Goal: Information Seeking & Learning: Learn about a topic

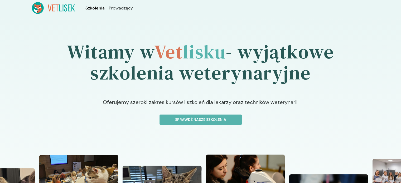
click at [100, 9] on span "Szkolenia" at bounding box center [94, 8] width 19 height 6
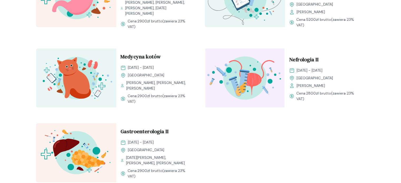
scroll to position [609, 0]
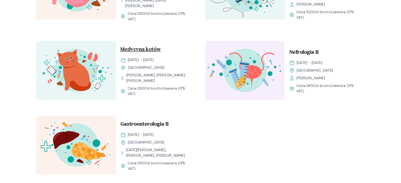
click at [144, 51] on span "Medycyna kotów" at bounding box center [140, 50] width 40 height 10
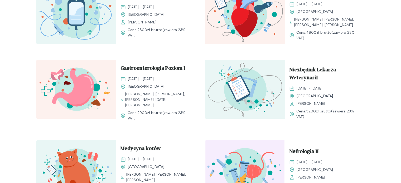
scroll to position [507, 0]
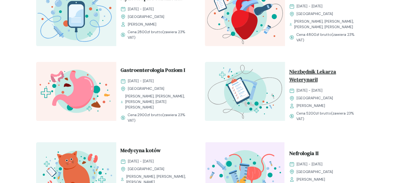
click at [296, 85] on span "Niezbędnik Lekarza WeterynariI" at bounding box center [325, 77] width 72 height 18
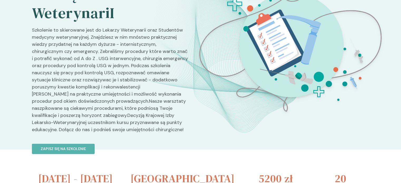
scroll to position [48, 0]
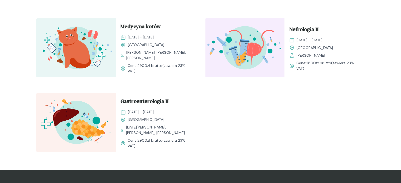
scroll to position [628, 0]
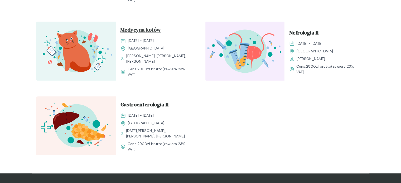
click at [134, 33] on span "Medycyna kotów" at bounding box center [140, 31] width 40 height 10
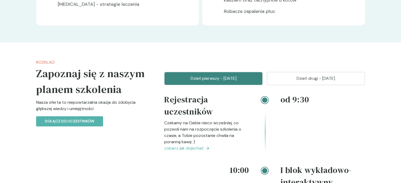
scroll to position [500, 0]
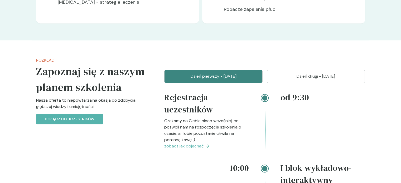
click at [333, 77] on p "Dzień drugi - [DATE]" at bounding box center [315, 76] width 85 height 6
